Goal: Check status: Check status

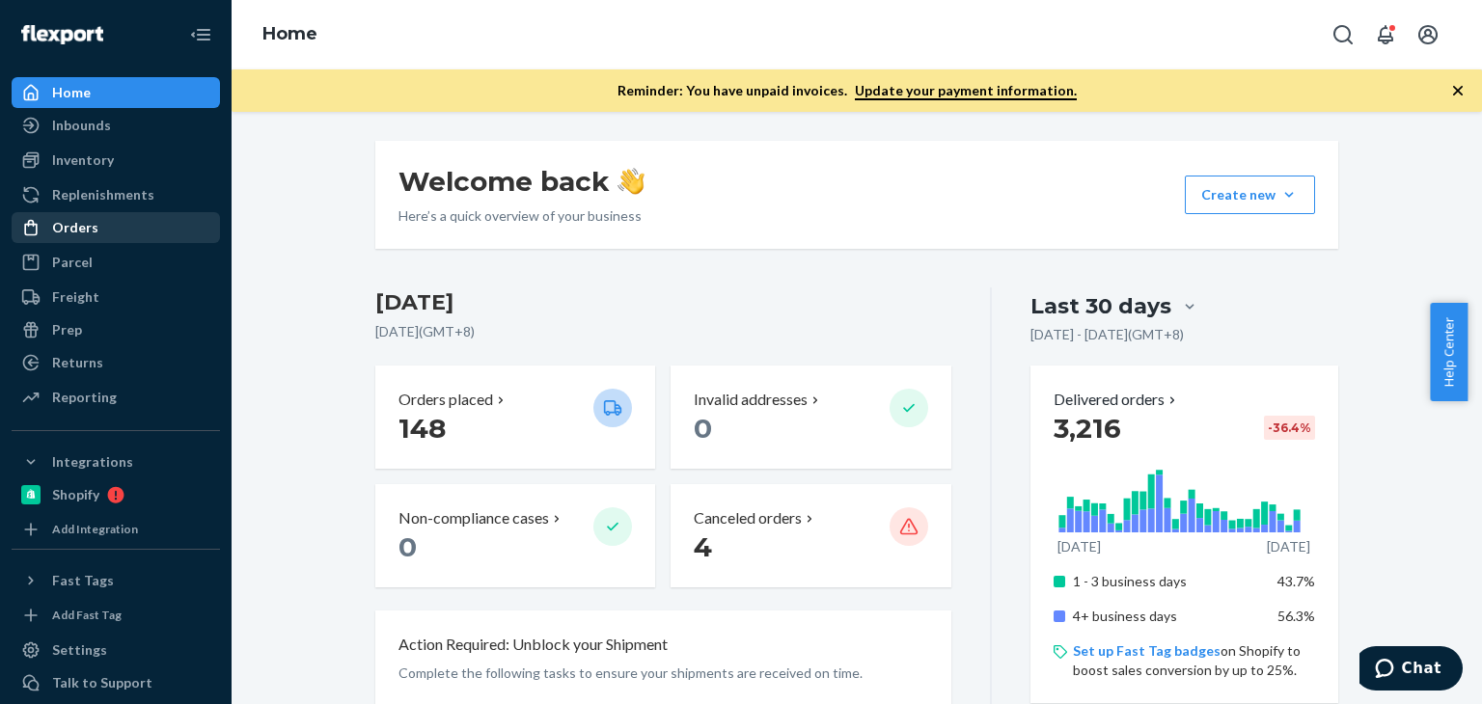
click at [110, 221] on div "Orders" at bounding box center [116, 227] width 205 height 27
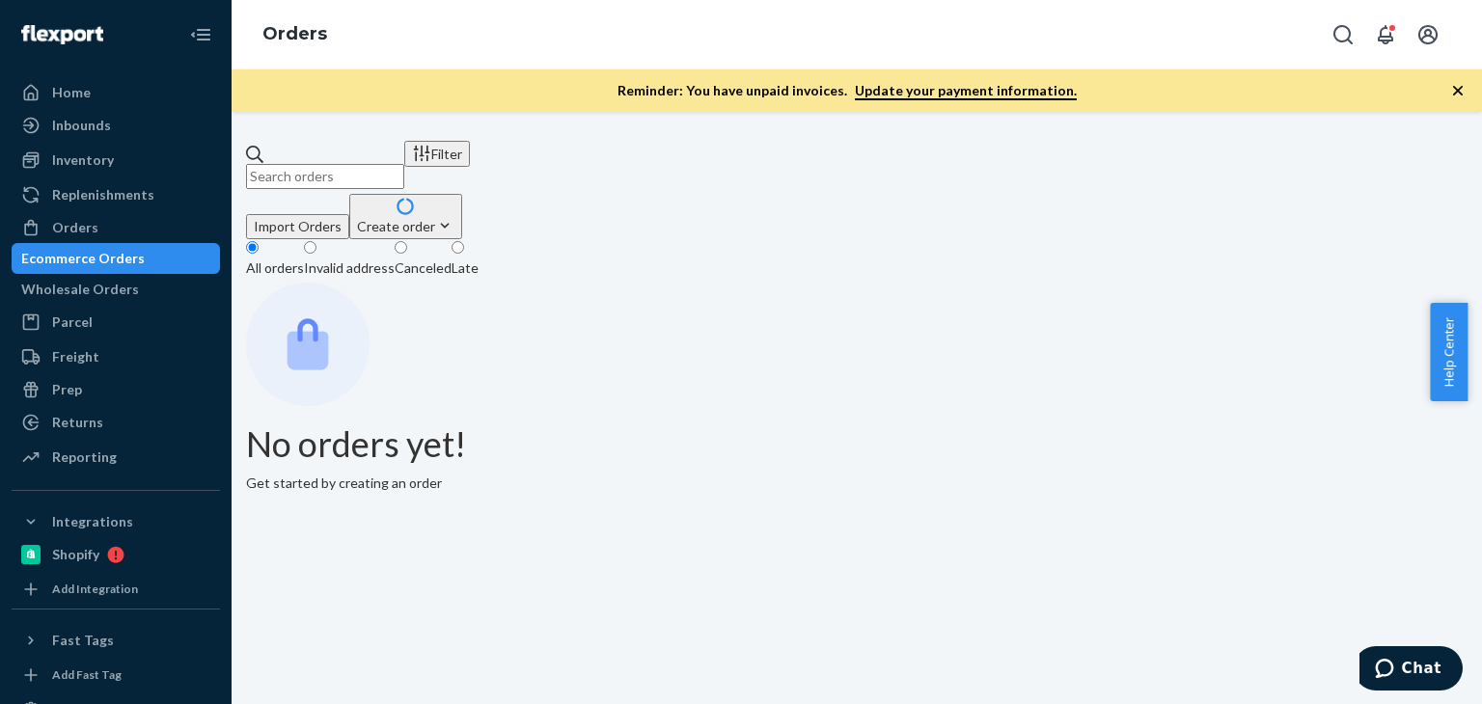
click at [119, 249] on div "Ecommerce Orders" at bounding box center [116, 258] width 205 height 27
click at [404, 164] on input "text" at bounding box center [325, 176] width 158 height 25
paste input "[PERSON_NAME]"
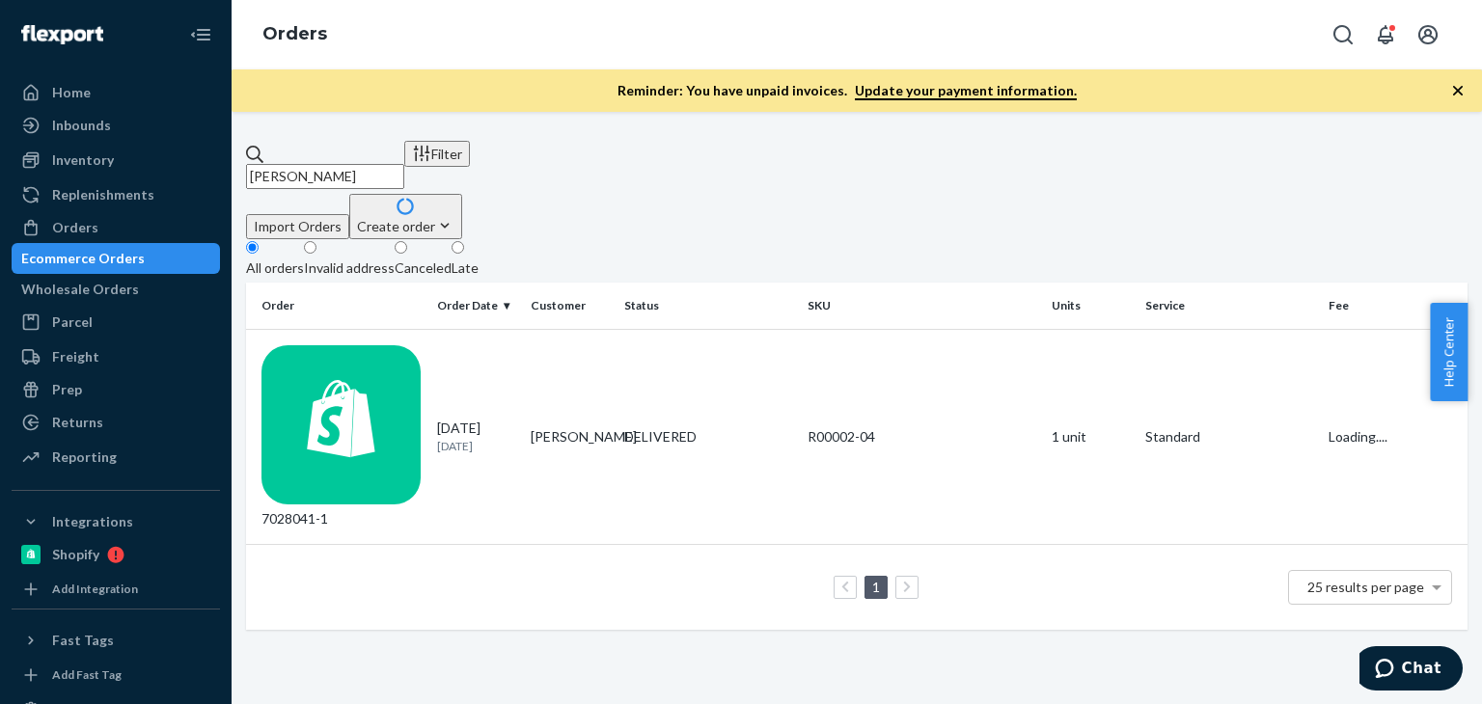
click at [965, 239] on fieldset "All orders Invalid address Canceled Late" at bounding box center [857, 260] width 1222 height 43
click at [390, 164] on input "[PERSON_NAME]" at bounding box center [325, 176] width 158 height 25
click at [389, 164] on input "[PERSON_NAME]" at bounding box center [325, 176] width 158 height 25
paste input "[PERSON_NAME]"
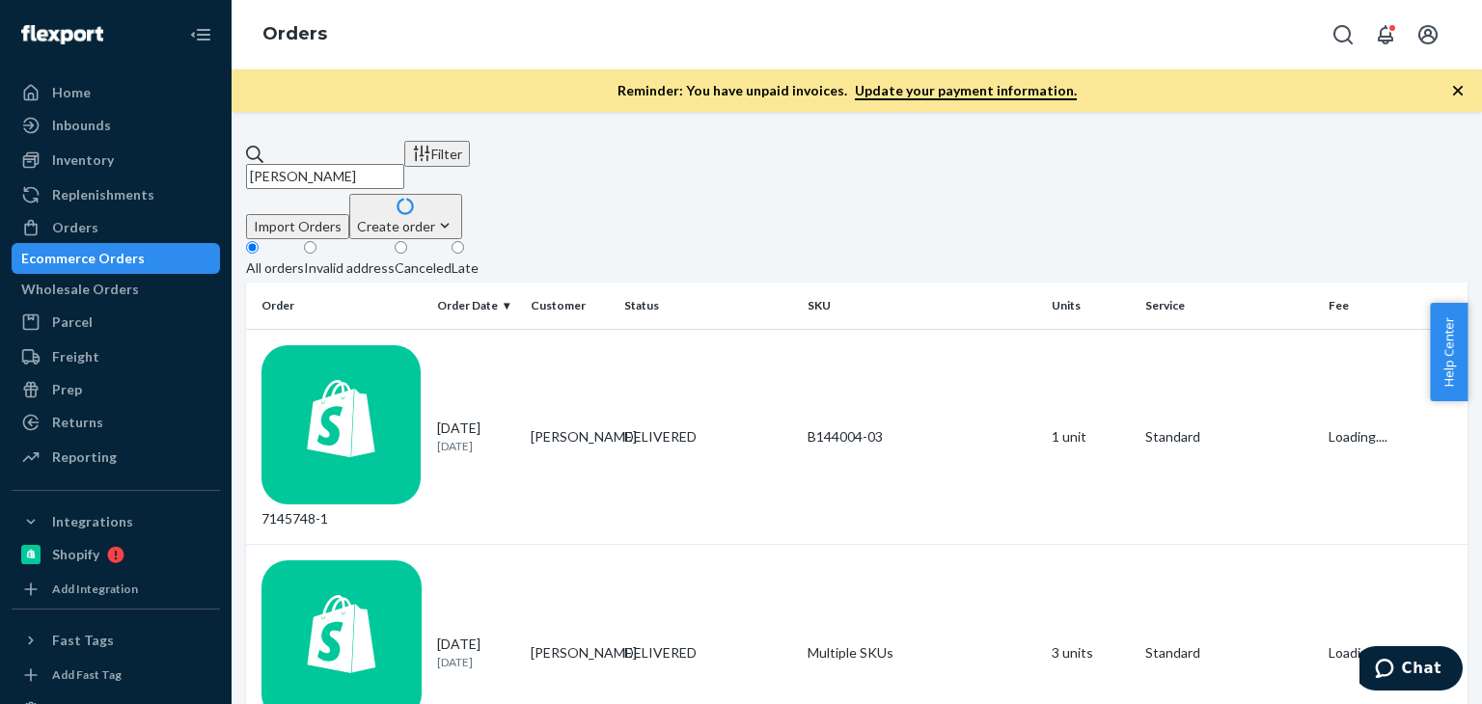
type input "[PERSON_NAME]"
click at [1459, 95] on icon "button" at bounding box center [1457, 90] width 19 height 19
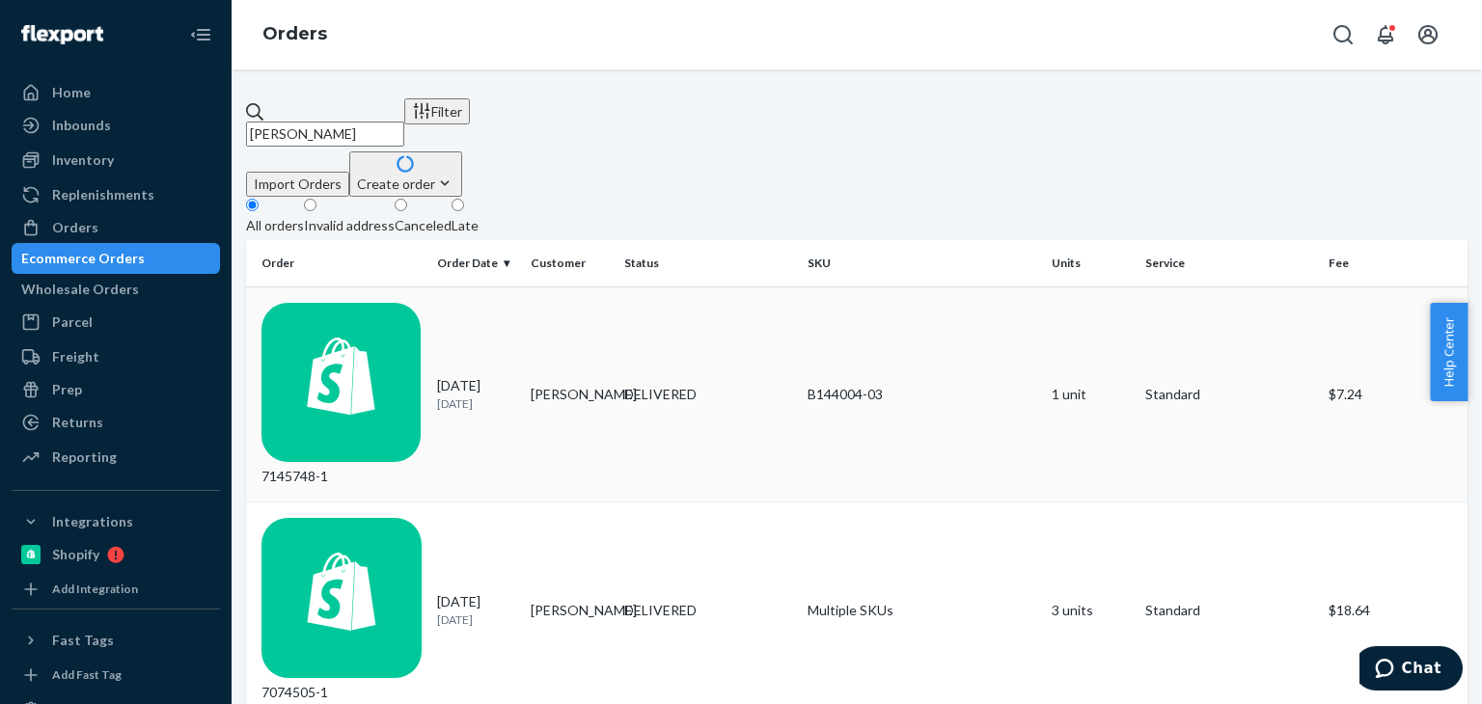
click at [575, 302] on td "[PERSON_NAME]" at bounding box center [570, 395] width 94 height 216
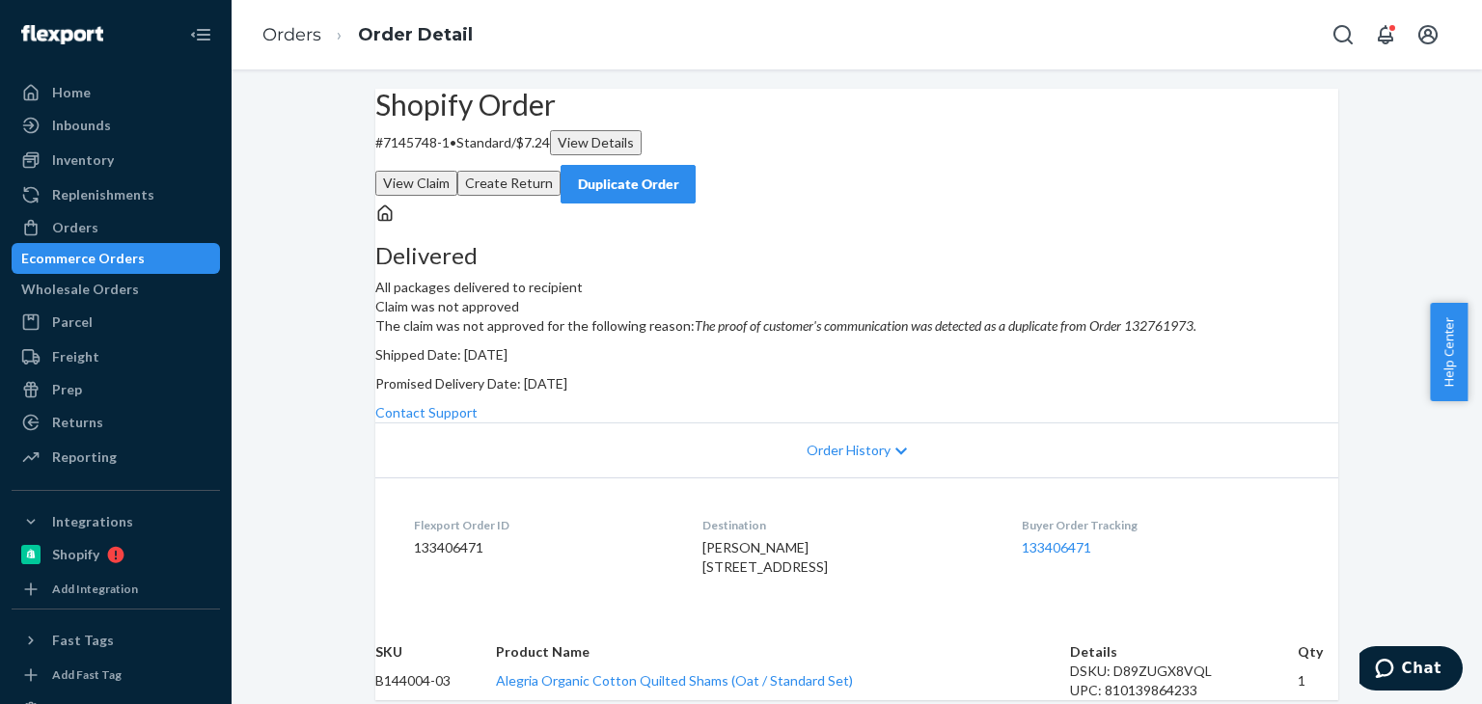
click at [145, 259] on div "Ecommerce Orders" at bounding box center [83, 258] width 124 height 19
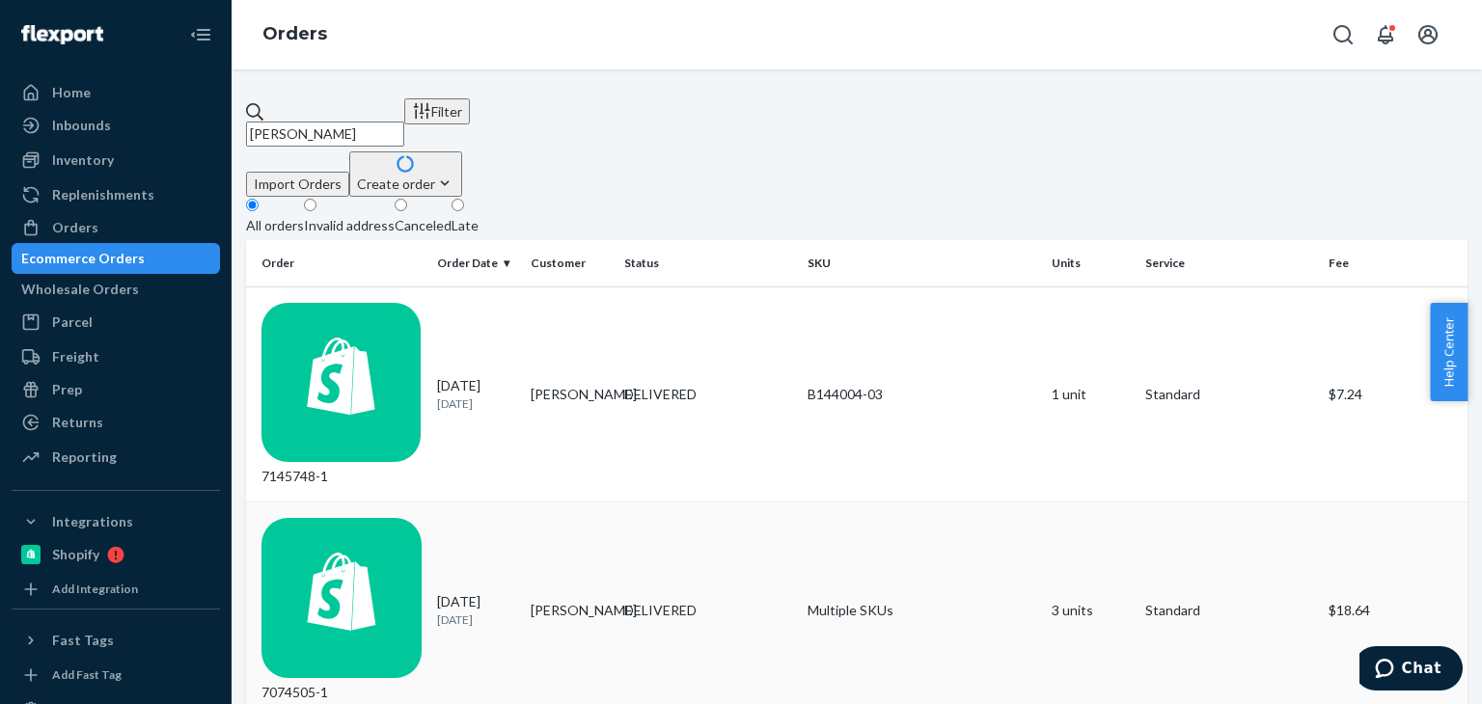
click at [596, 503] on td "[PERSON_NAME]" at bounding box center [570, 611] width 94 height 216
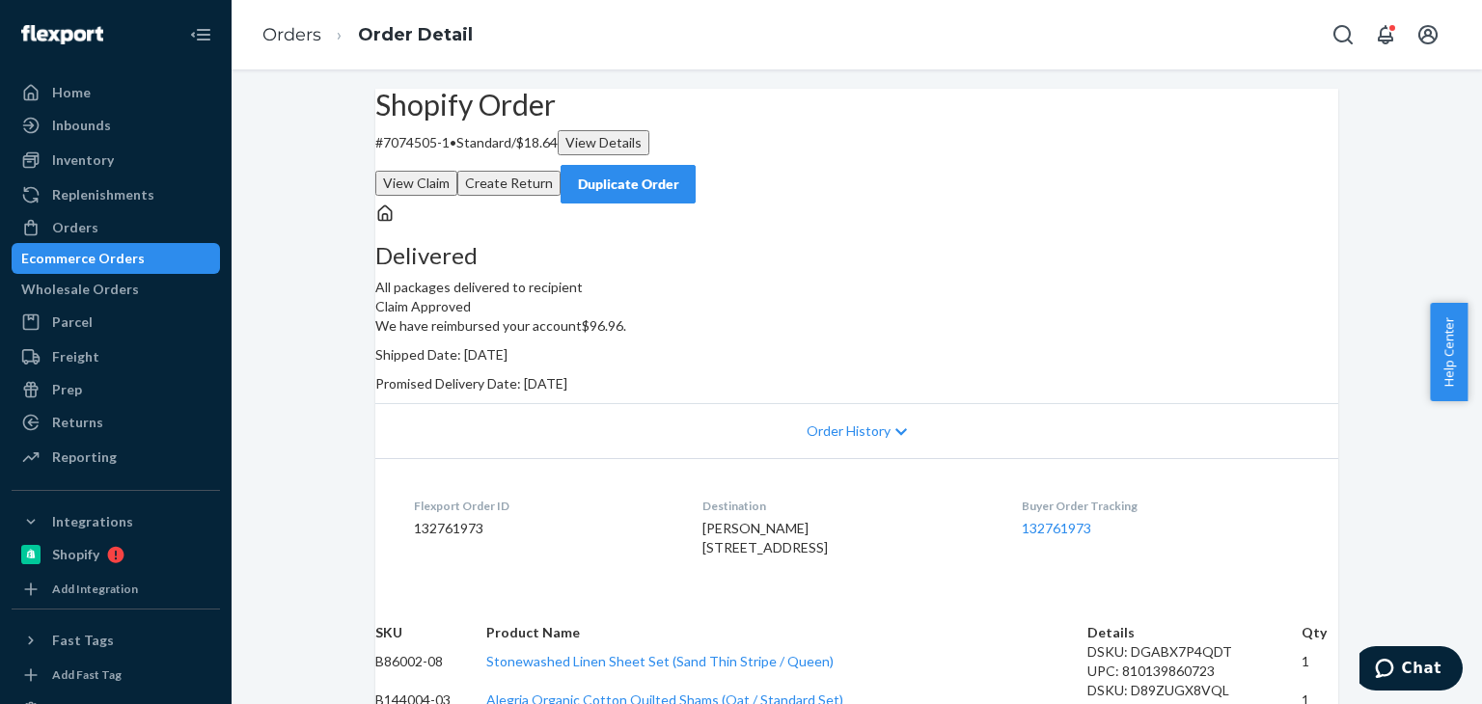
click at [774, 204] on div "Shopify Order # 7074505-1 • Standard / $18.64 View Details View Claim Create Re…" at bounding box center [856, 146] width 963 height 115
click at [457, 171] on button "View Claim" at bounding box center [416, 183] width 82 height 25
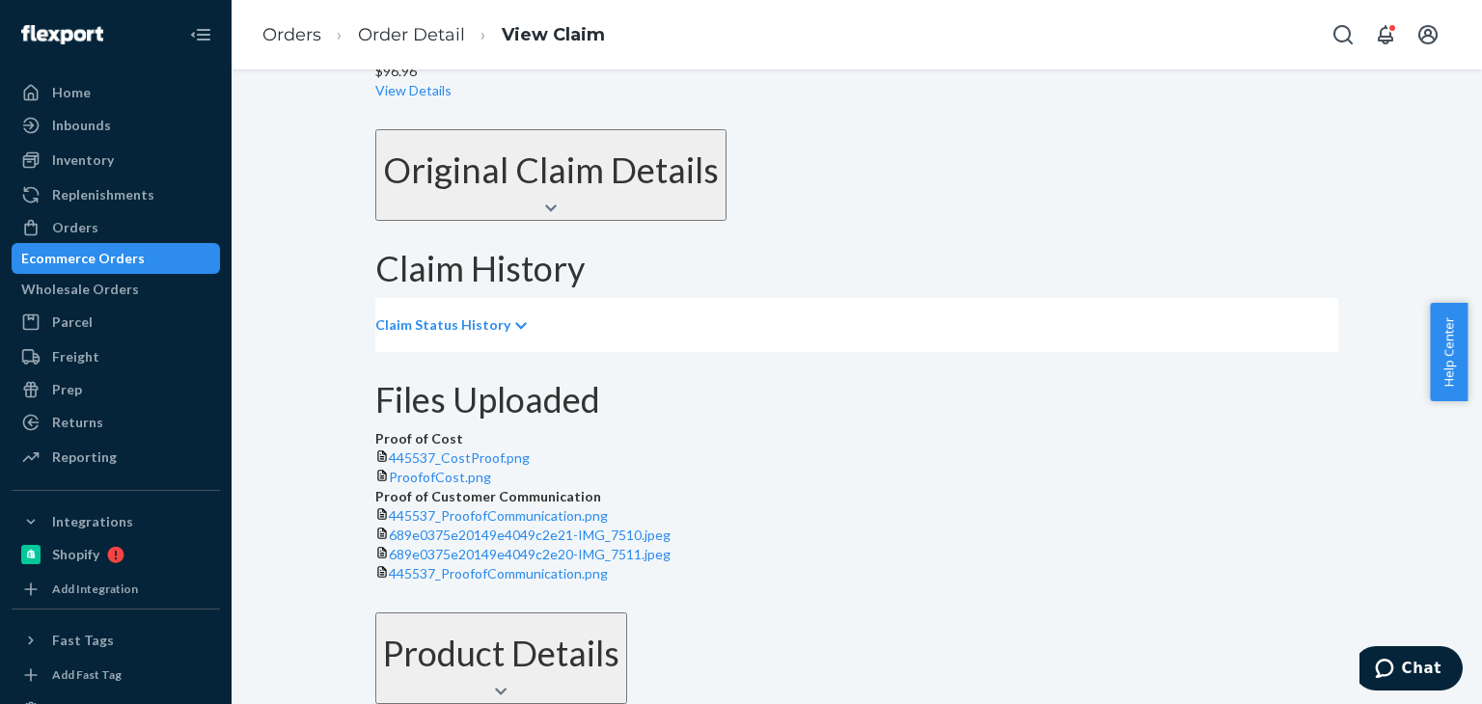
scroll to position [622, 0]
click at [481, 469] on span "ProofofCost.png" at bounding box center [440, 477] width 102 height 16
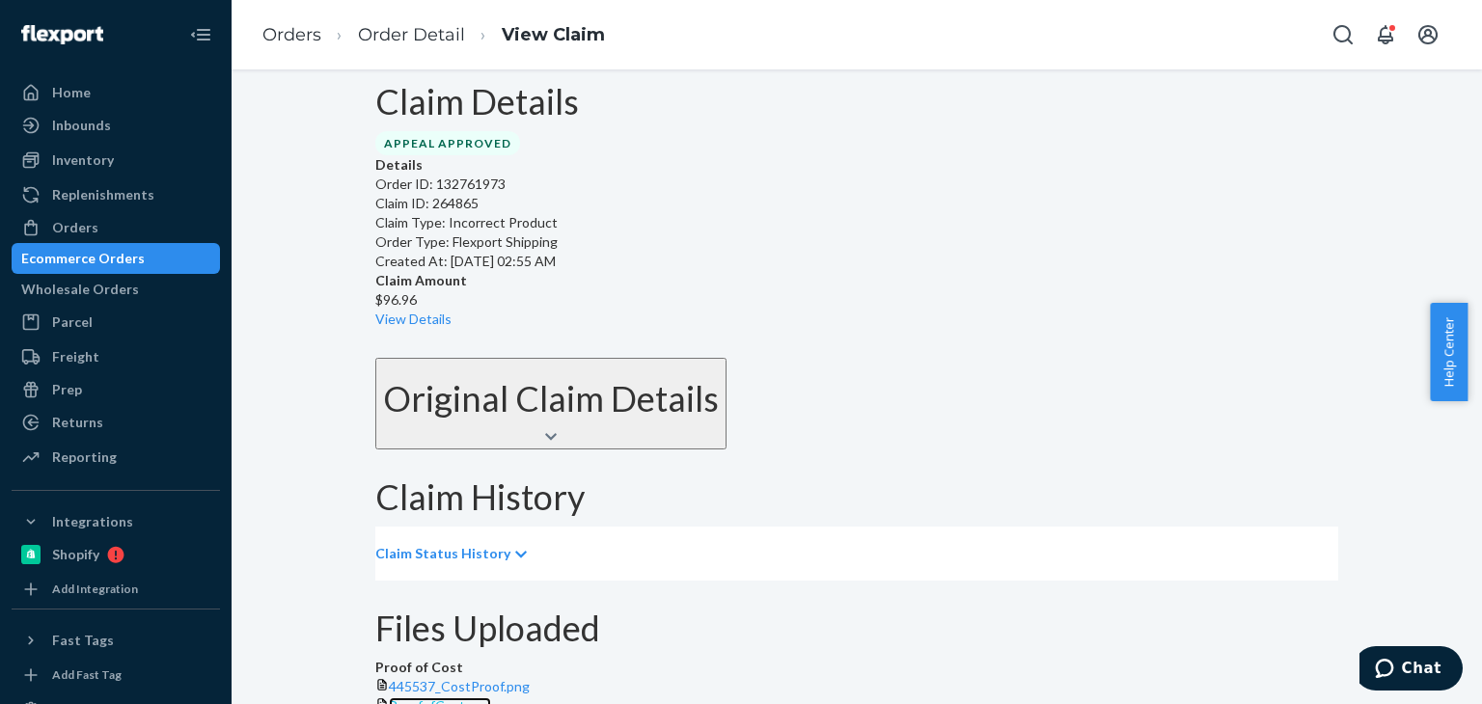
scroll to position [0, 0]
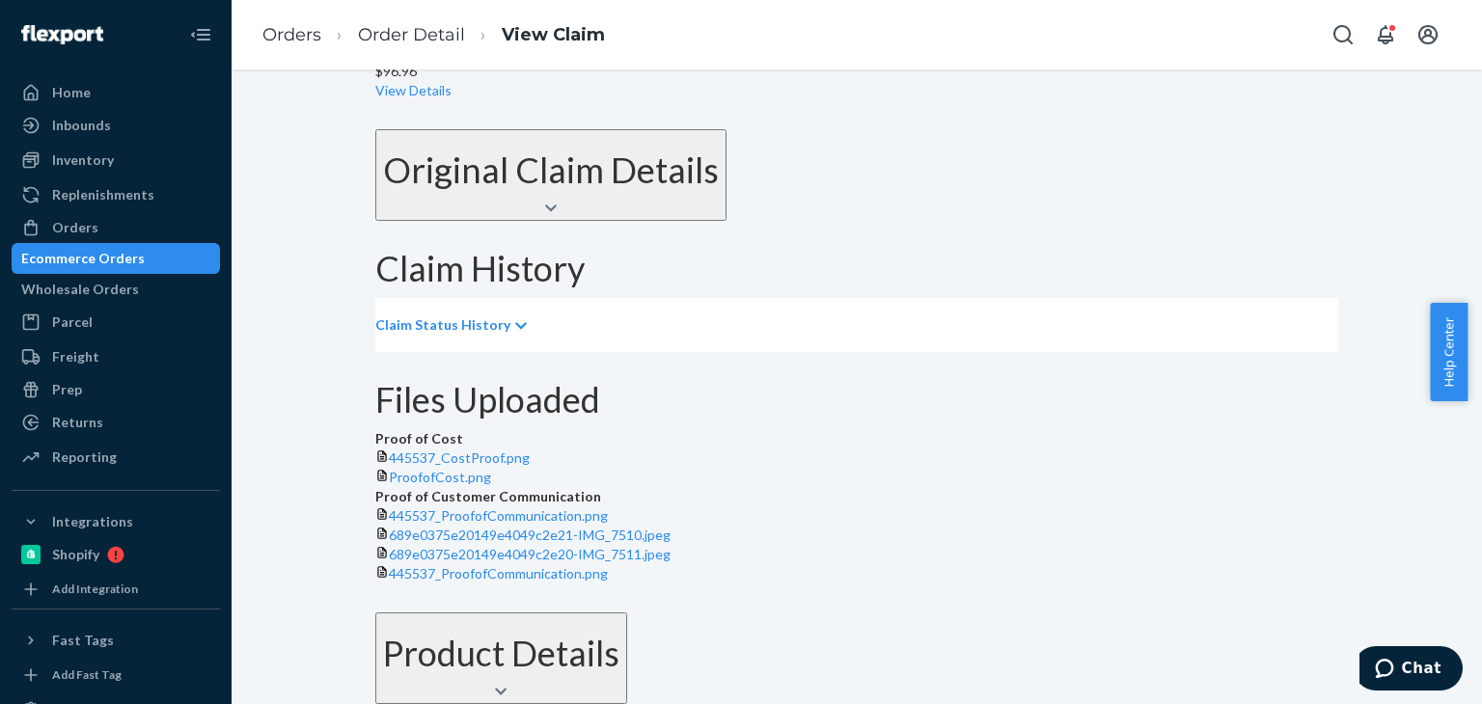
click at [502, 316] on p "Claim Status History" at bounding box center [442, 325] width 135 height 19
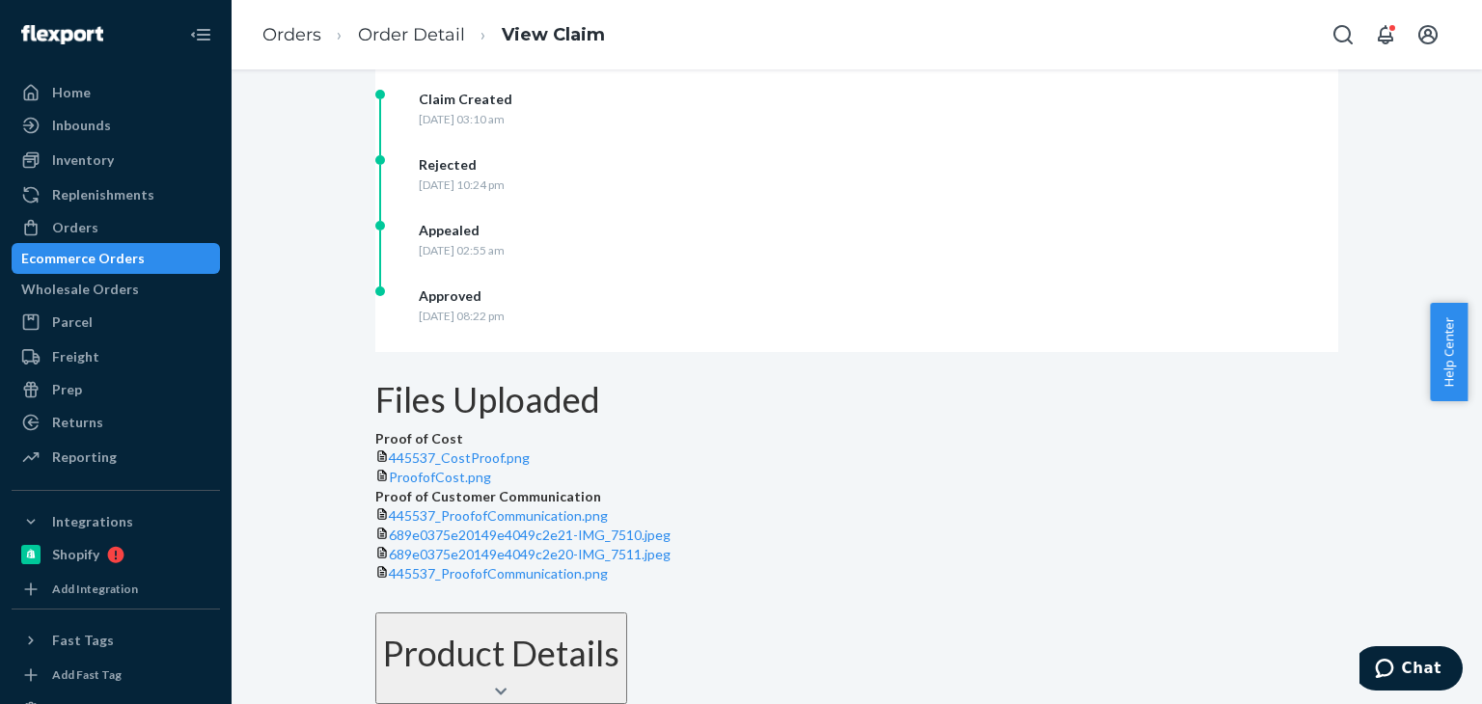
click at [194, 257] on div "Ecommerce Orders" at bounding box center [116, 258] width 205 height 27
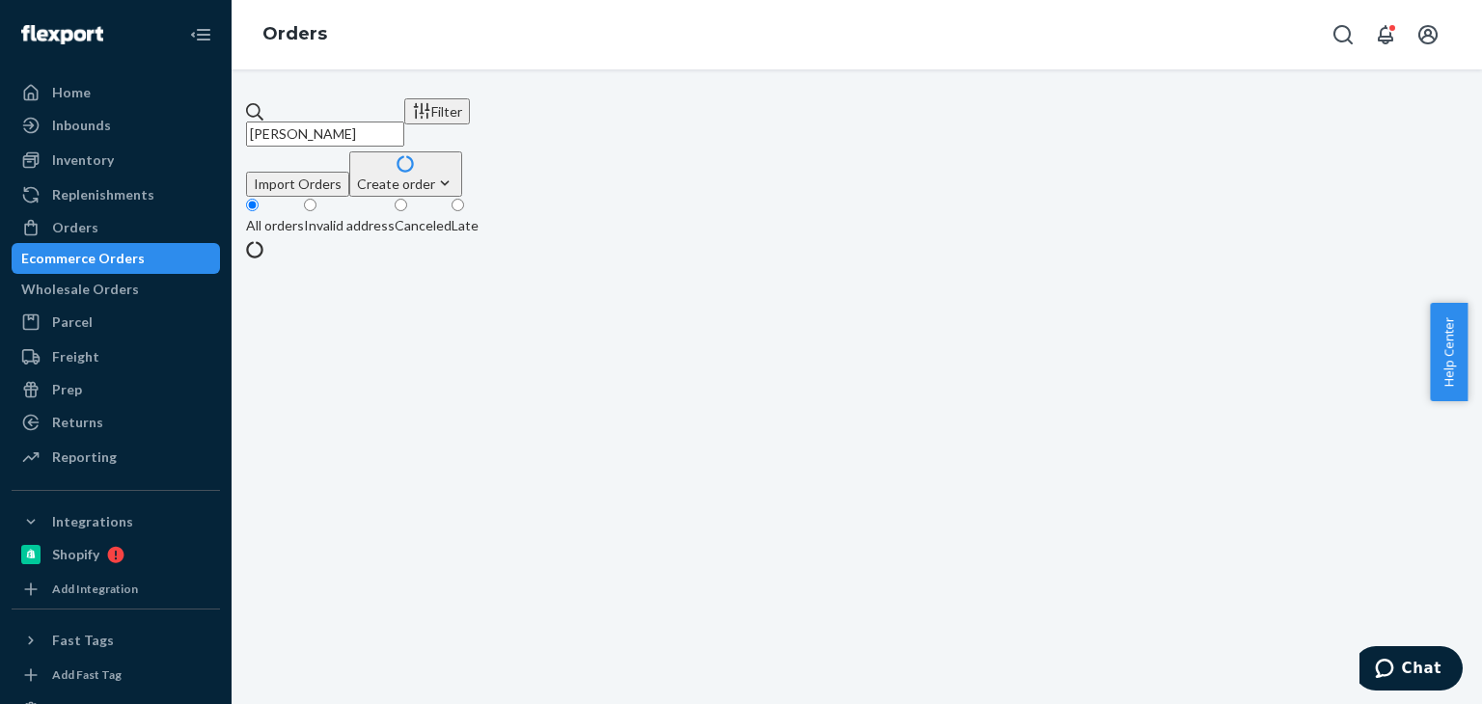
click at [194, 256] on div "Ecommerce Orders" at bounding box center [116, 258] width 205 height 27
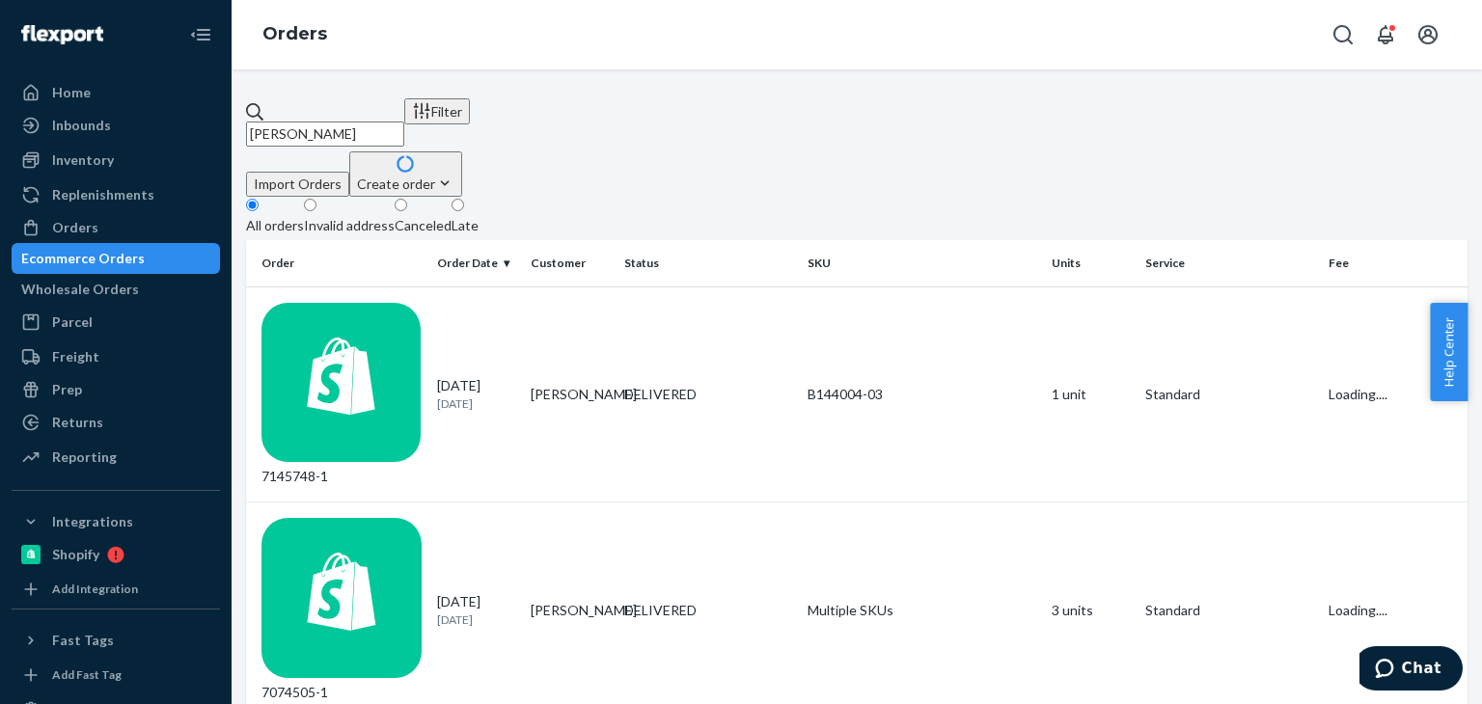
click at [931, 197] on fieldset "All orders Invalid address Canceled Late" at bounding box center [857, 218] width 1222 height 43
click at [498, 396] on p "[DATE]" at bounding box center [476, 404] width 78 height 16
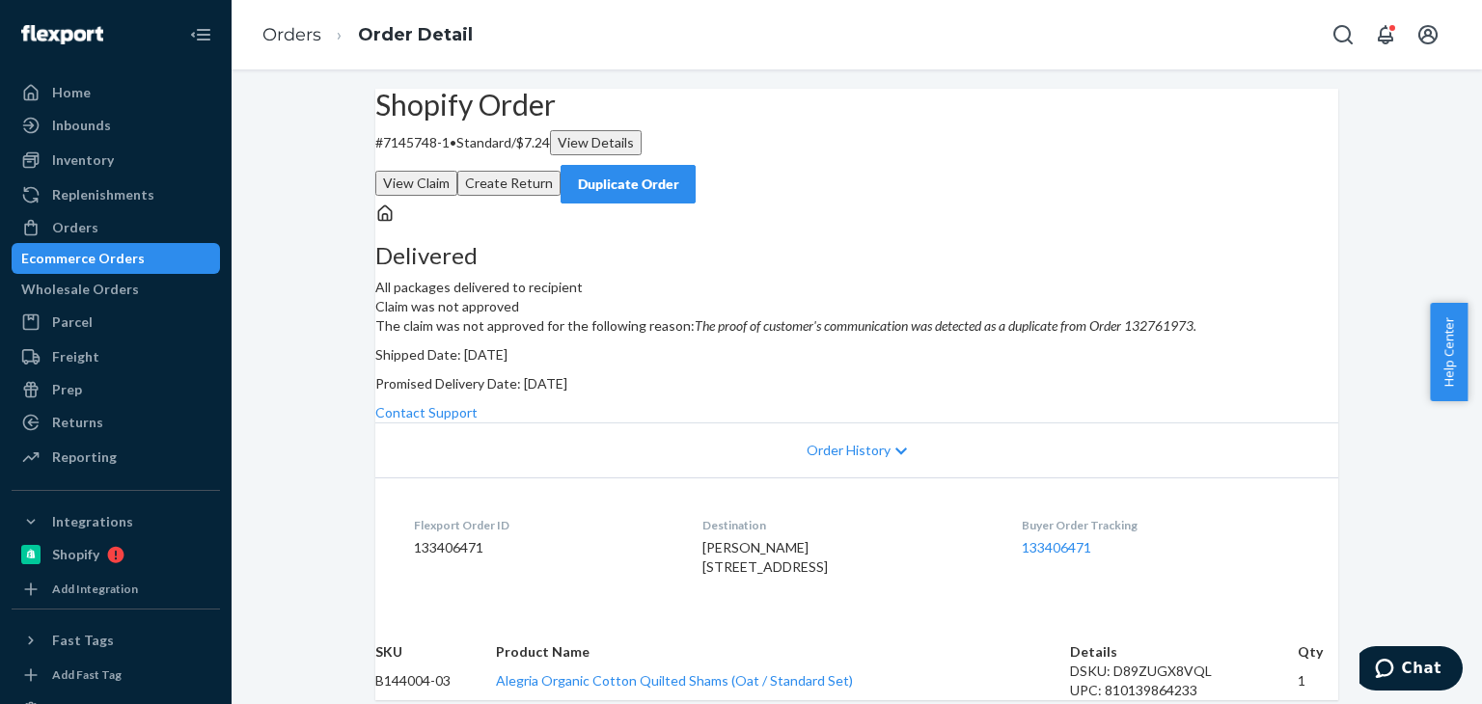
click at [803, 235] on div "Delivered All packages delivered to recipient Claim was not approved The claim …" at bounding box center [856, 313] width 963 height 219
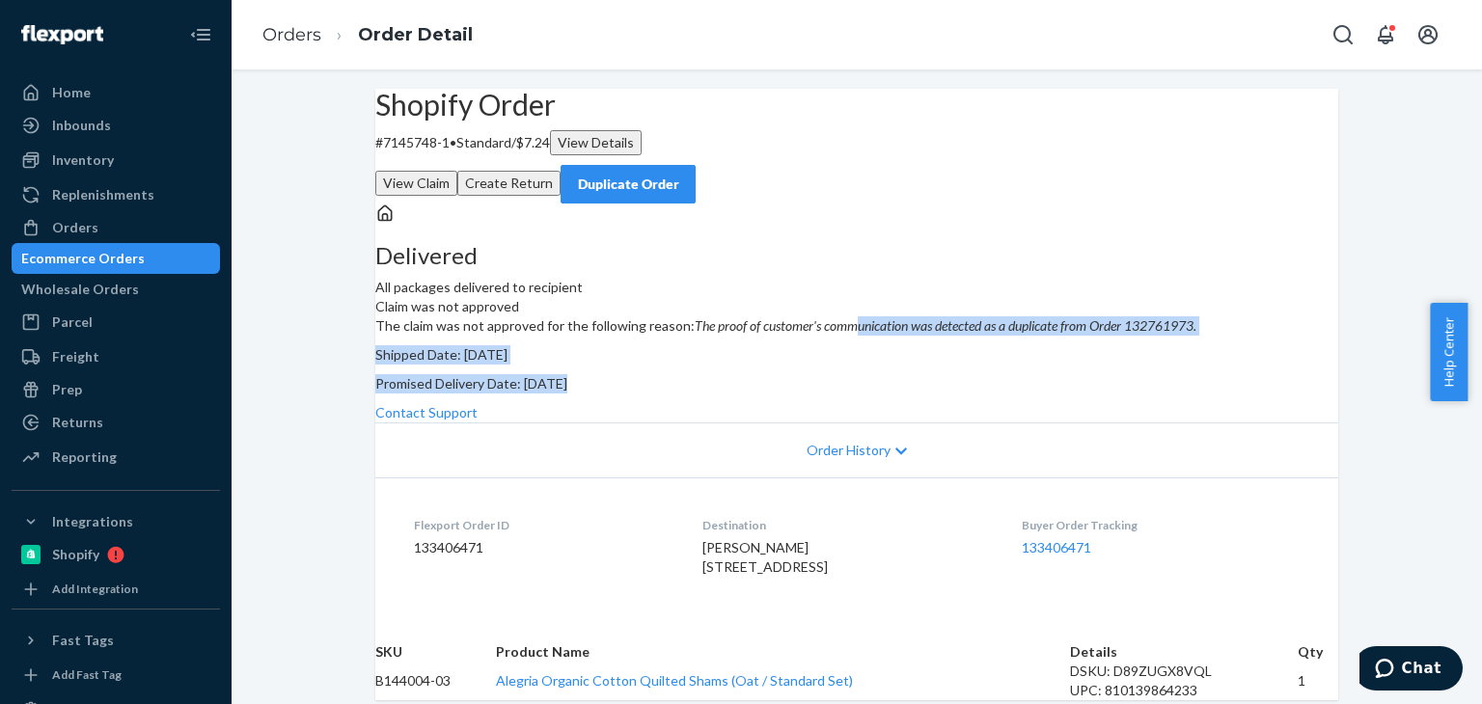
drag, startPoint x: 1026, startPoint y: 414, endPoint x: 1058, endPoint y: 481, distance: 74.7
click at [1058, 423] on div "The claim was not approved for the following reason: The proof of customer's co…" at bounding box center [856, 369] width 963 height 106
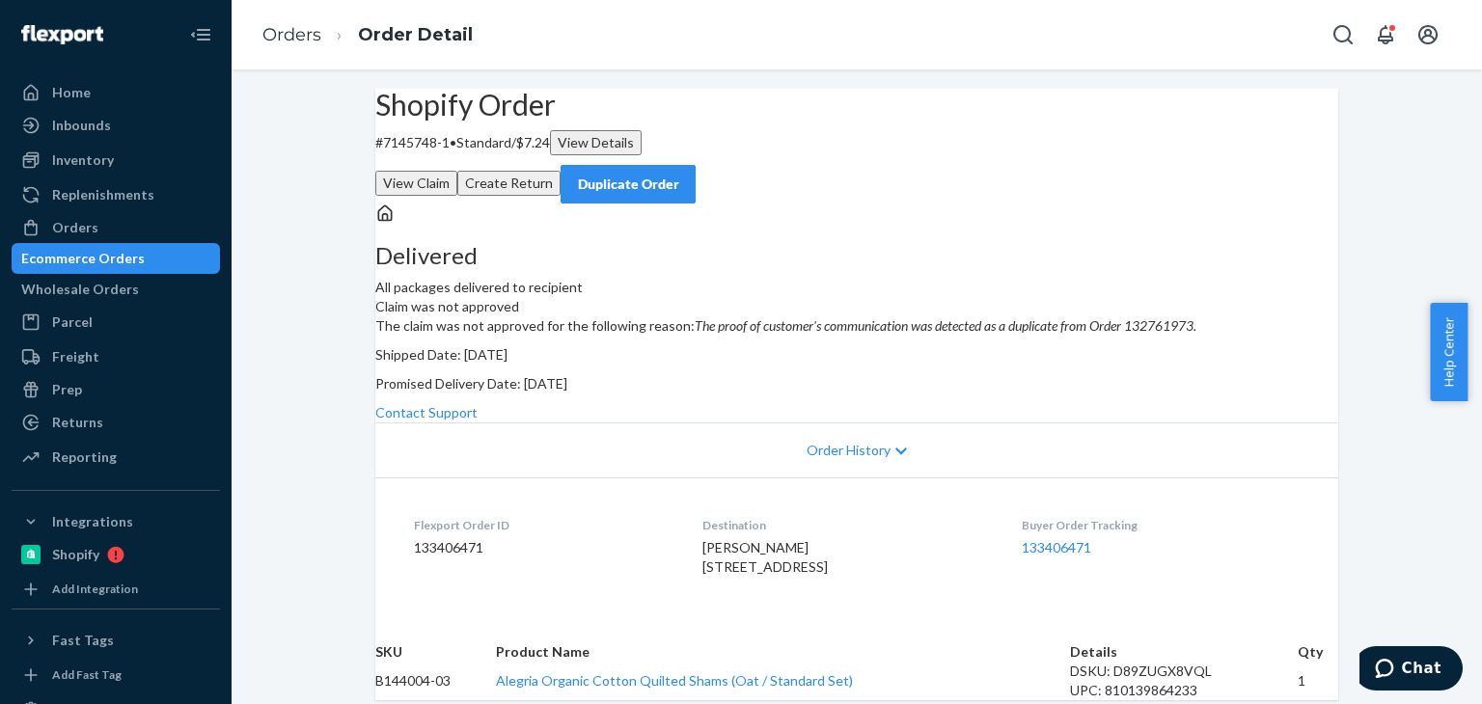
click at [457, 171] on button "View Claim" at bounding box center [416, 183] width 82 height 25
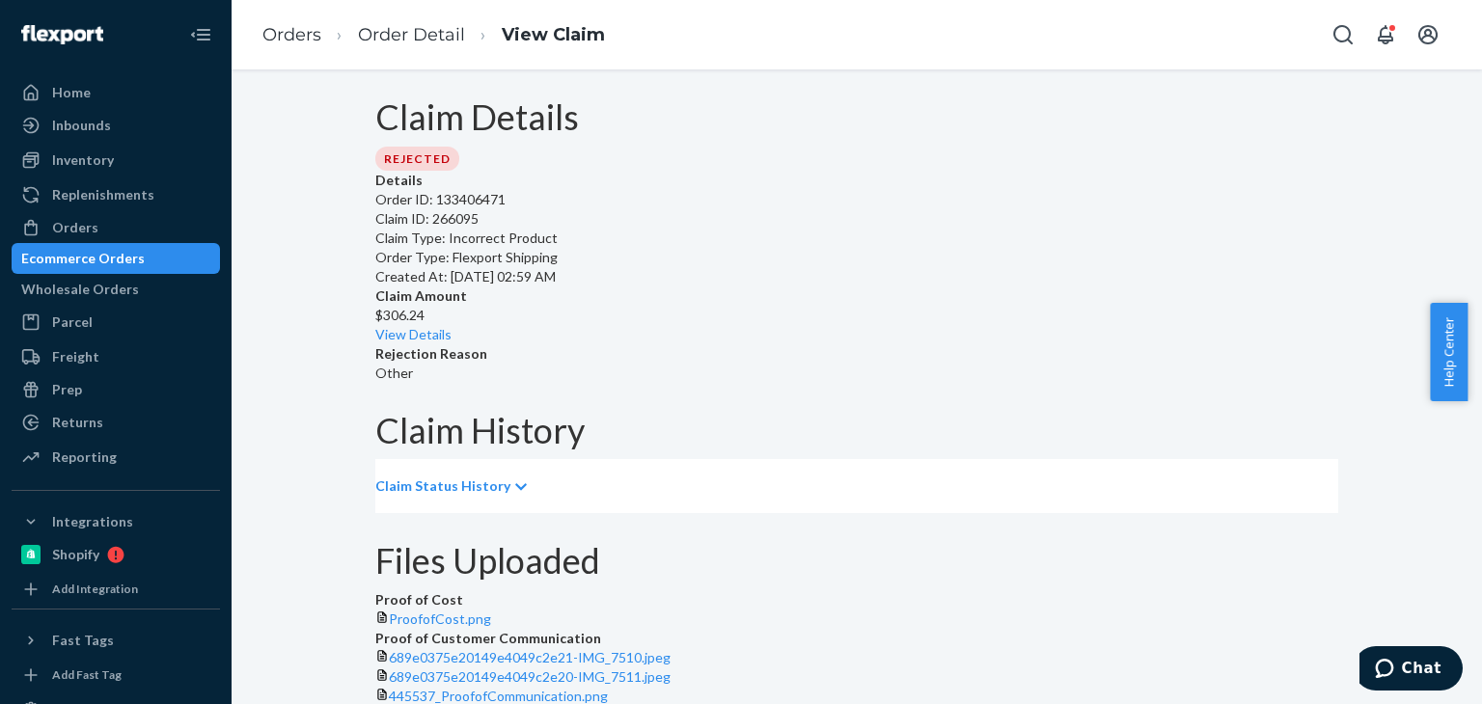
click at [145, 256] on div "Ecommerce Orders" at bounding box center [83, 258] width 124 height 19
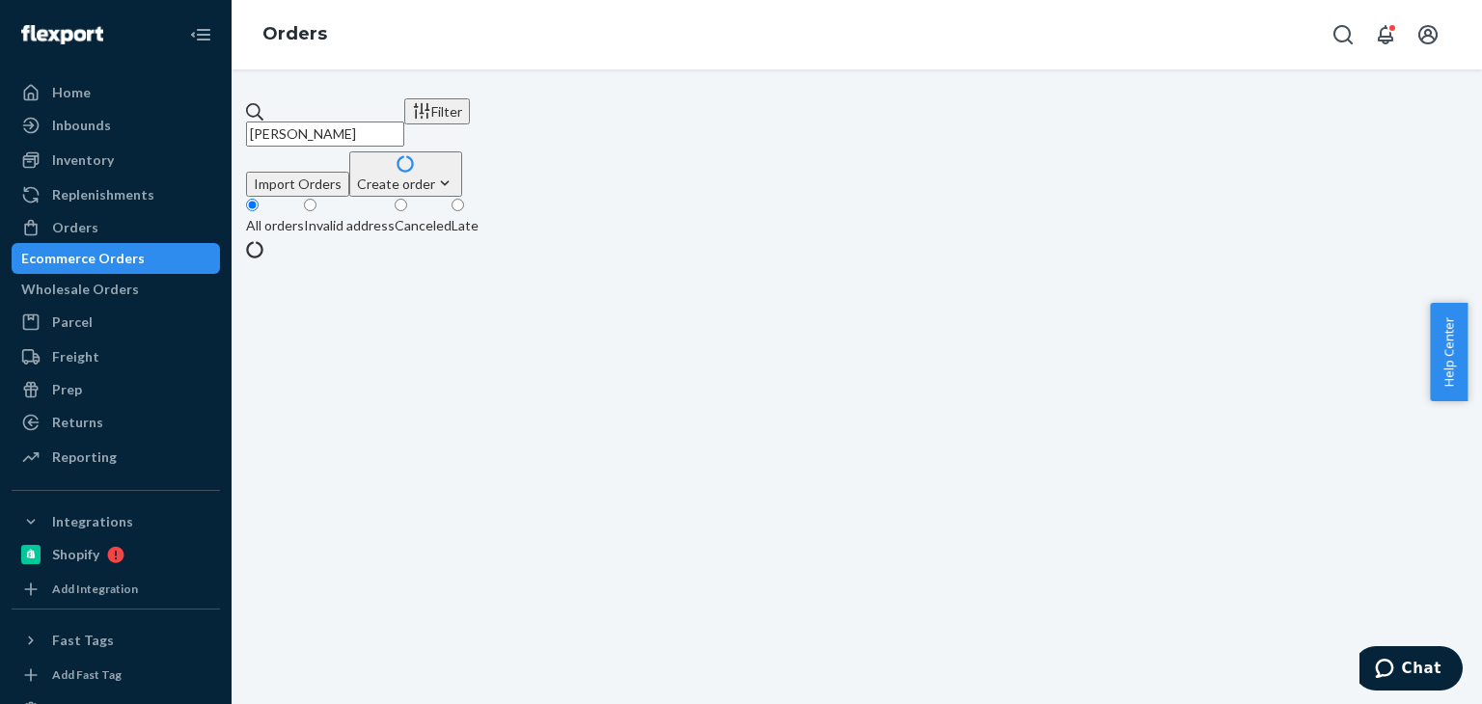
click at [404, 124] on input "[PERSON_NAME]" at bounding box center [325, 134] width 158 height 25
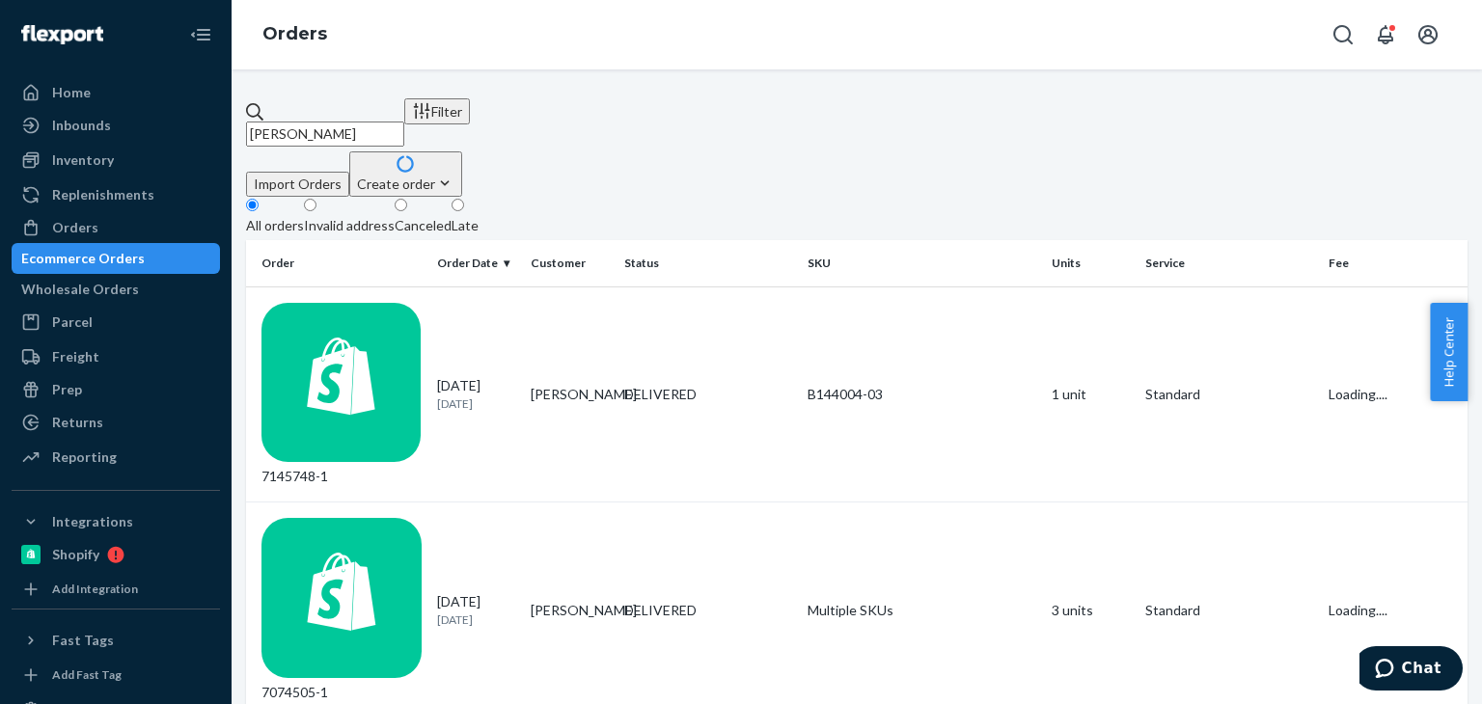
paste input "[PERSON_NAME]"
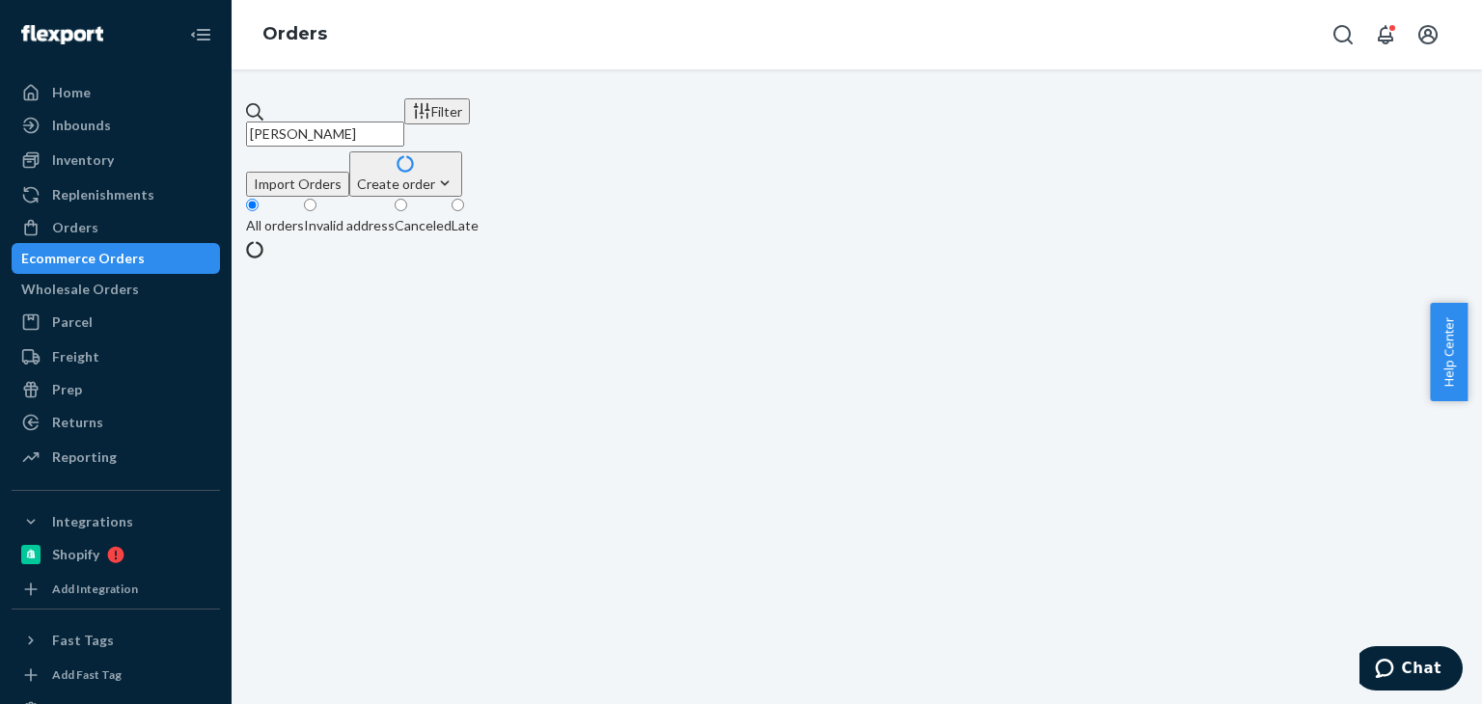
click at [1000, 197] on fieldset "All orders Invalid address Canceled Late" at bounding box center [857, 218] width 1222 height 43
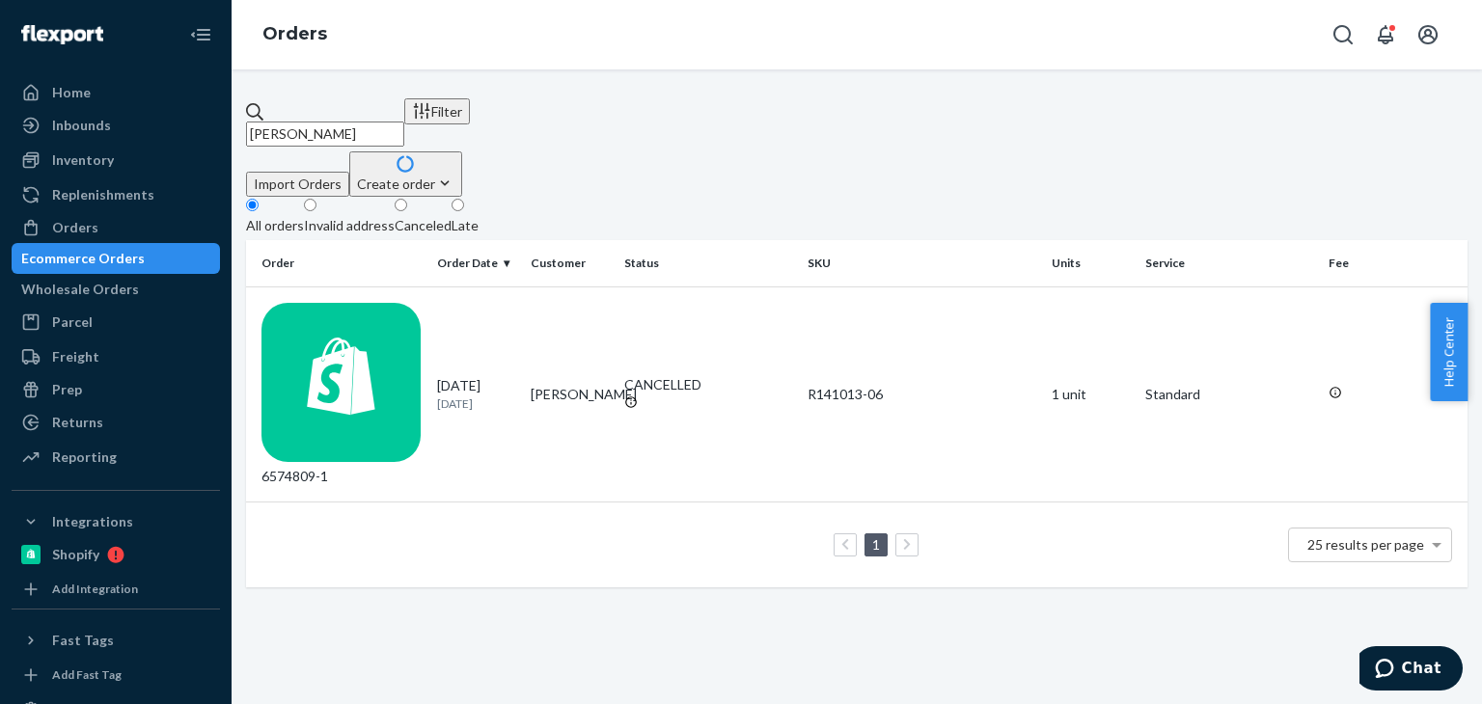
click at [370, 122] on input "[PERSON_NAME]" at bounding box center [325, 134] width 158 height 25
paste input "[PERSON_NAME]"
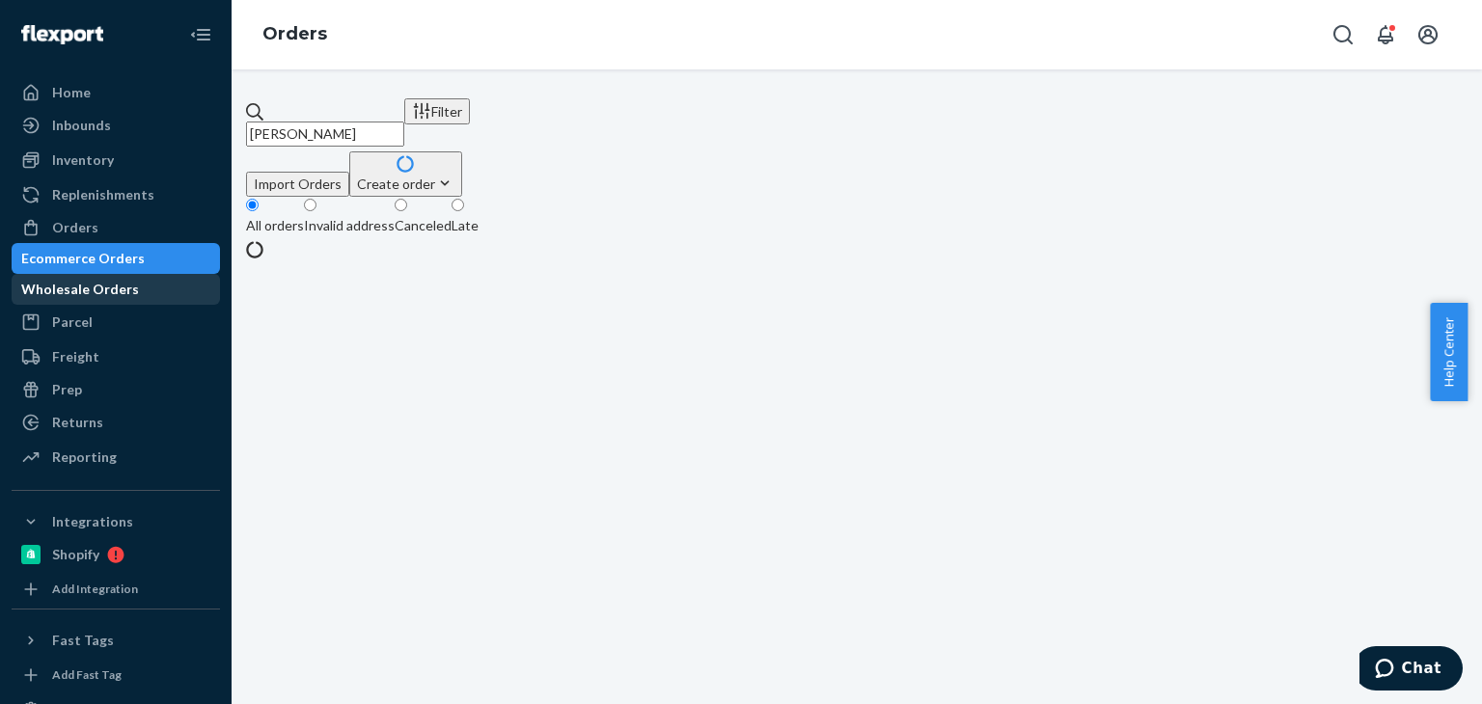
type input "[PERSON_NAME]"
click at [116, 290] on div "Wholesale Orders" at bounding box center [80, 289] width 118 height 19
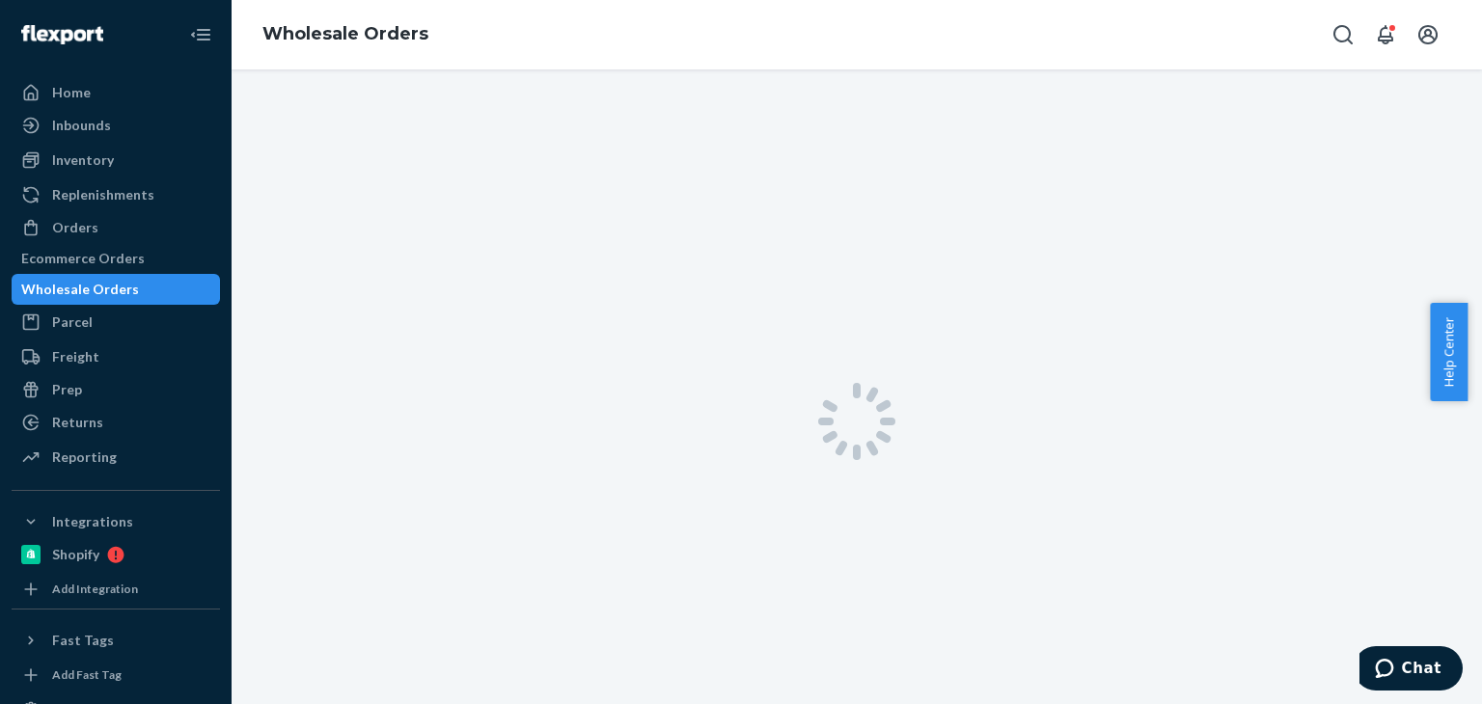
click at [116, 290] on div "Wholesale Orders" at bounding box center [80, 289] width 118 height 19
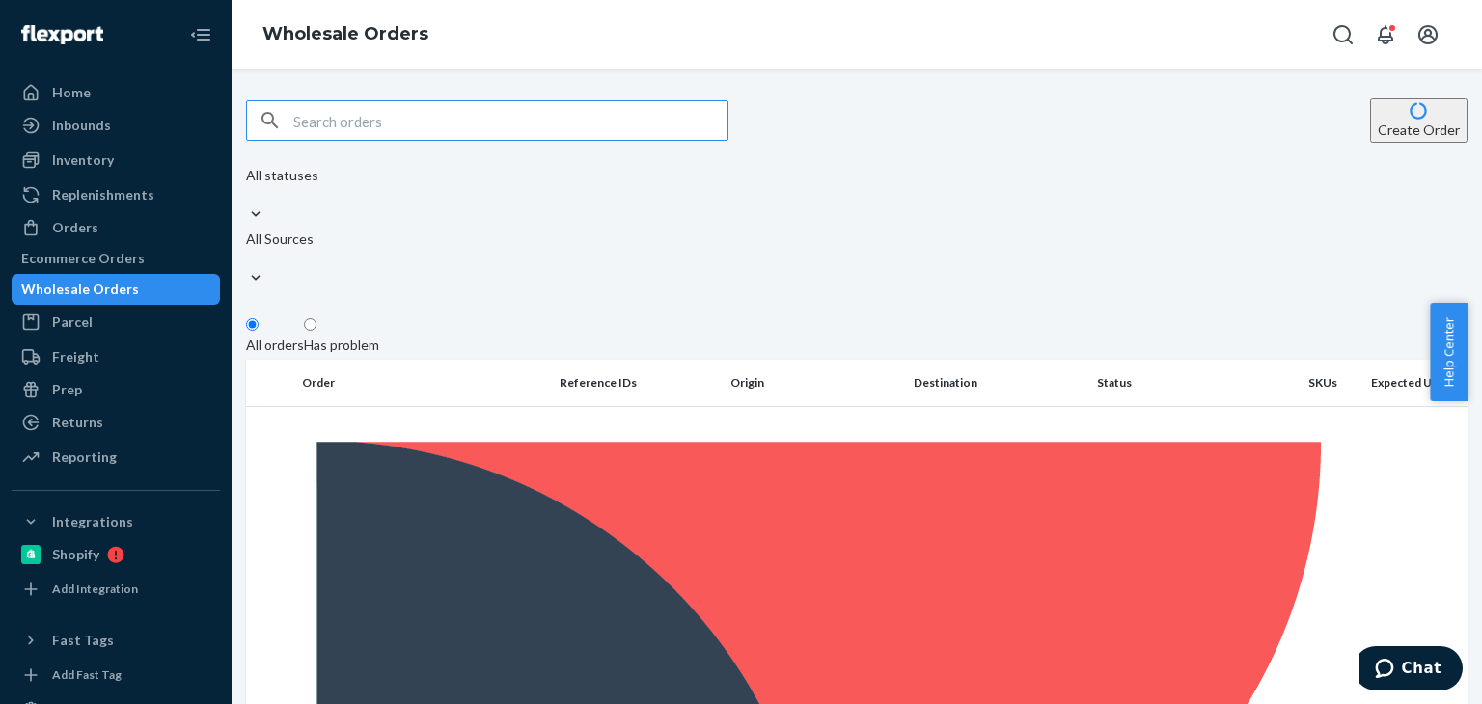
click at [431, 125] on input "text" at bounding box center [510, 120] width 434 height 39
click at [318, 183] on div "All statuses All Sources" at bounding box center [282, 229] width 72 height 127
click at [333, 111] on input "[PERSON_NAME]" at bounding box center [510, 120] width 434 height 39
paste input "[PERSON_NAME]"
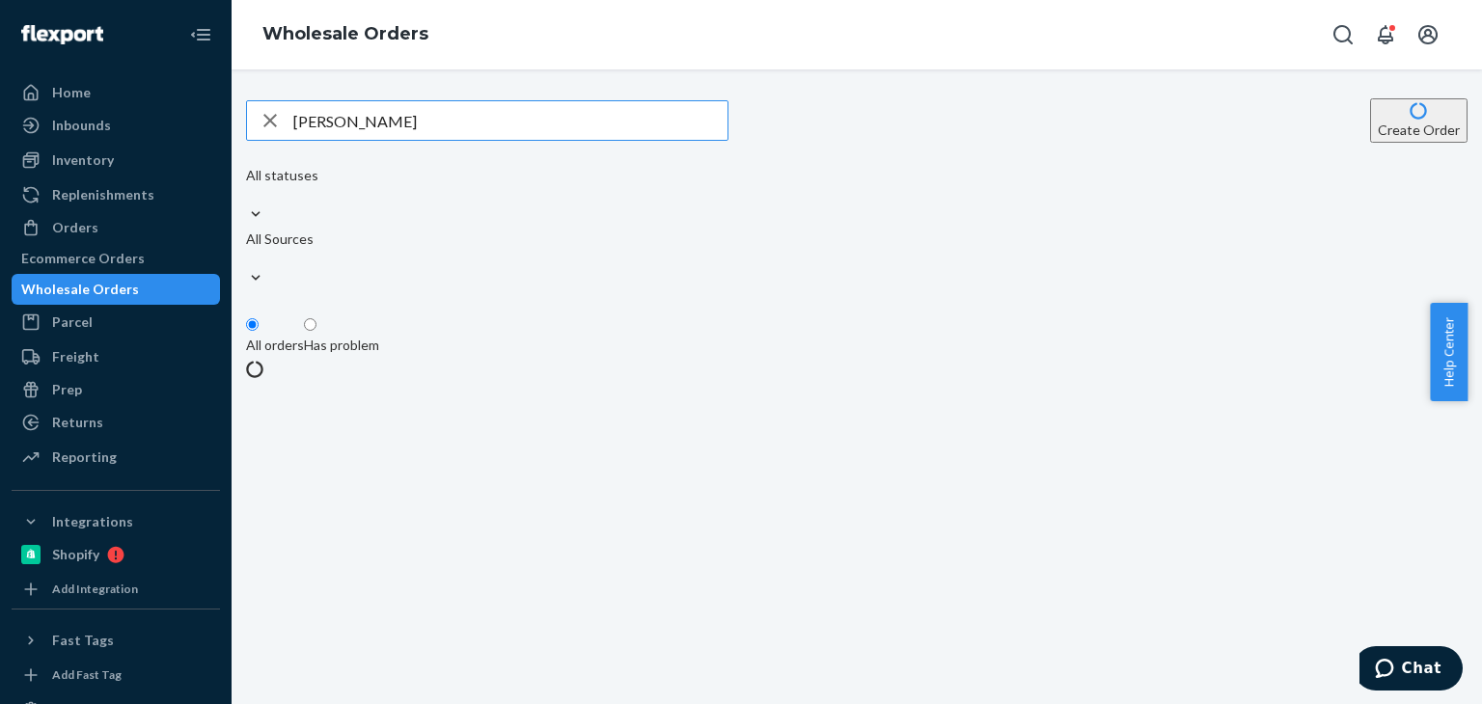
type input "[PERSON_NAME]"
click at [318, 182] on div "All statuses All Sources" at bounding box center [282, 229] width 72 height 127
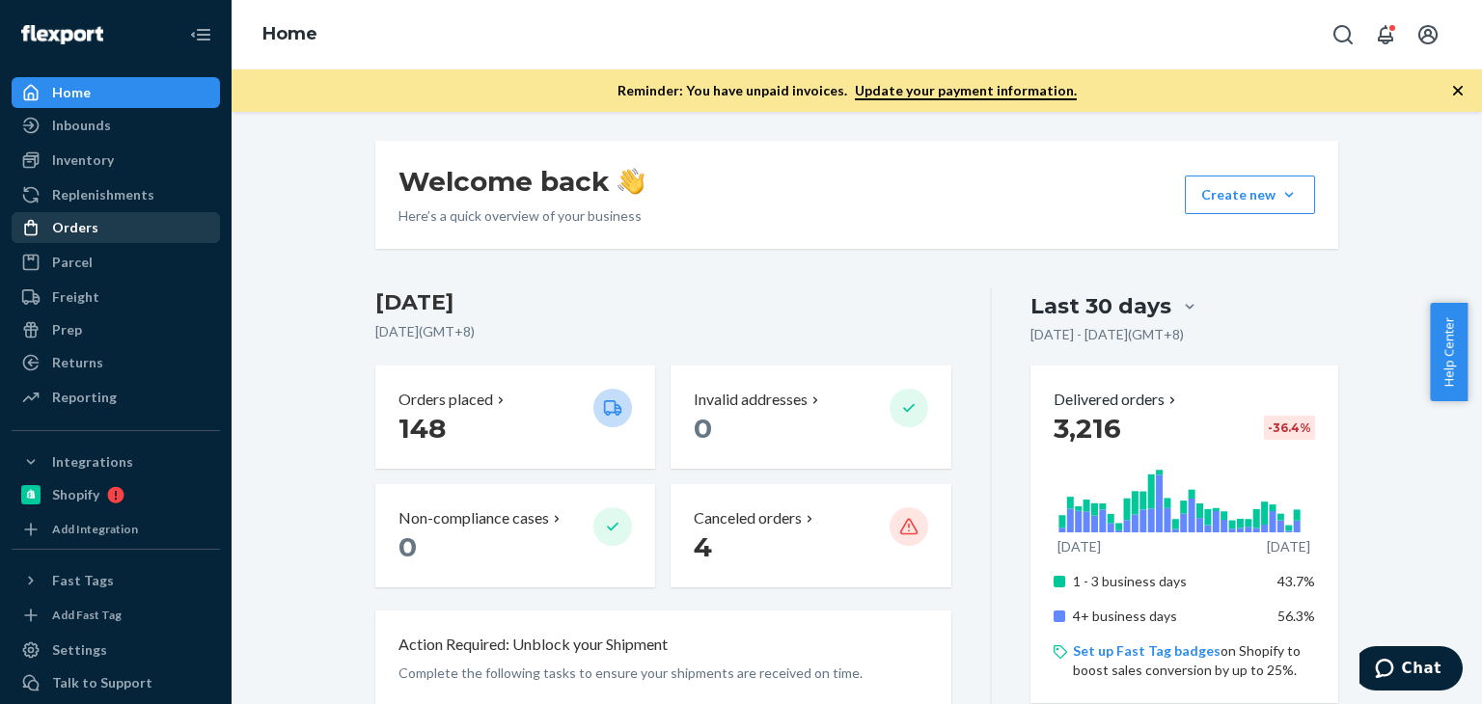
click at [121, 240] on div "Orders" at bounding box center [116, 227] width 205 height 27
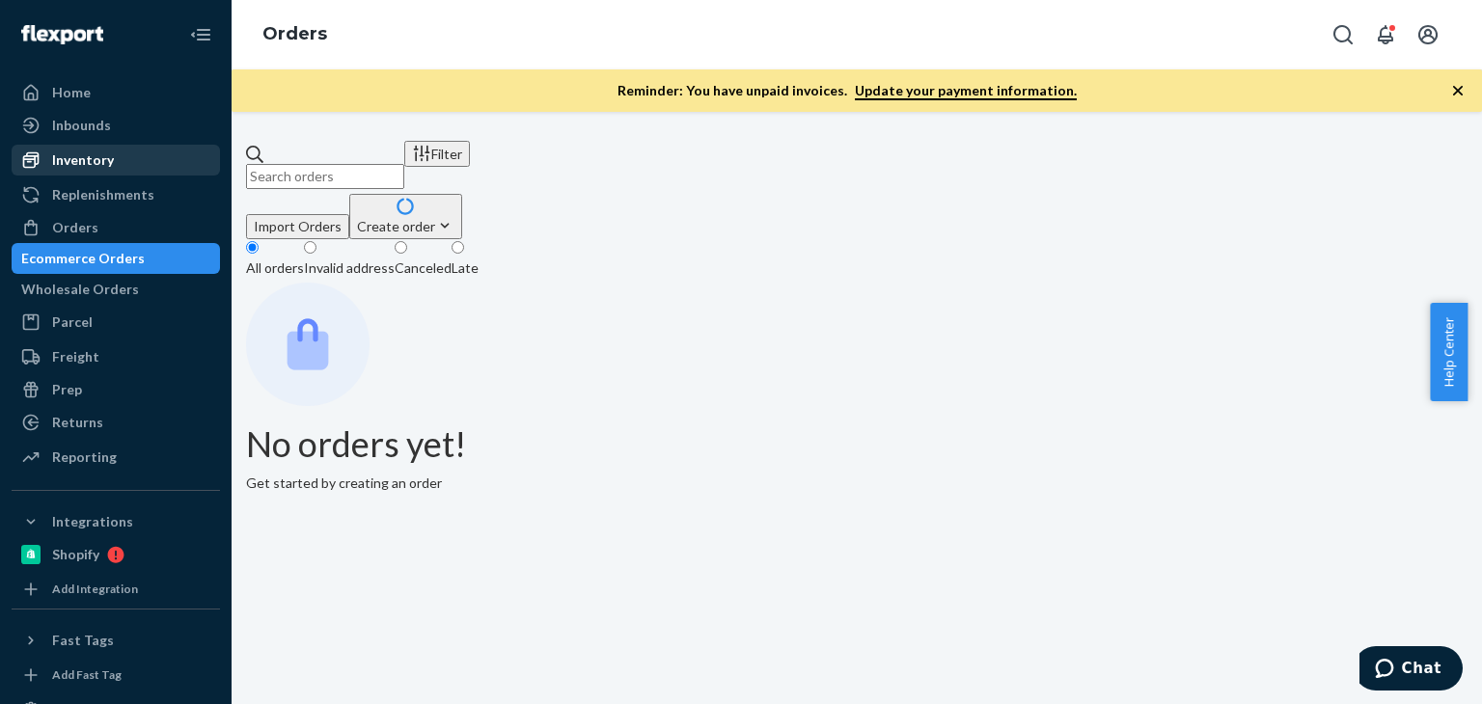
click at [129, 152] on div "Inventory" at bounding box center [116, 160] width 205 height 27
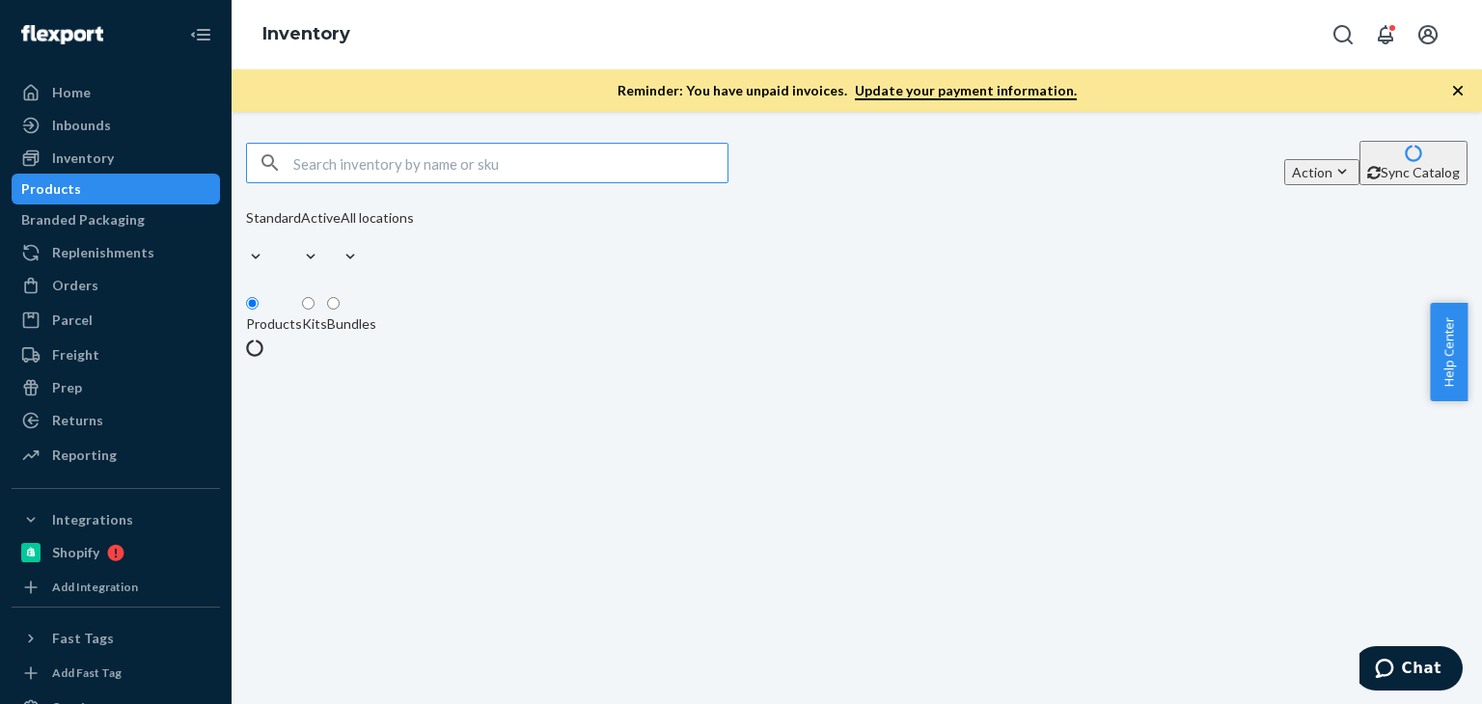
click at [127, 190] on div "Products" at bounding box center [116, 189] width 205 height 27
click at [364, 165] on input "text" at bounding box center [510, 163] width 434 height 39
paste input "R120019-02"
type input "R120019-02"
